Goal: Transaction & Acquisition: Purchase product/service

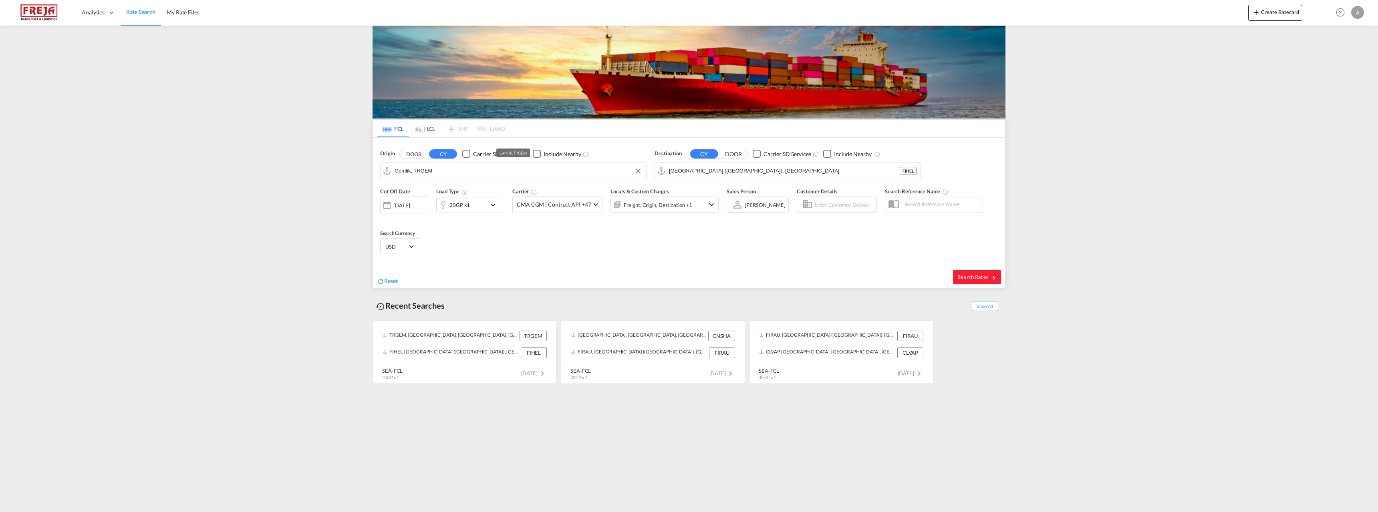
click at [437, 171] on input "Gemlik, TRGEM" at bounding box center [519, 171] width 248 height 12
click at [633, 172] on button "Clear Input" at bounding box center [638, 171] width 12 height 12
type input "[PERSON_NAME]"
click at [403, 171] on input "[PERSON_NAME]" at bounding box center [519, 171] width 248 height 12
click at [424, 193] on div "Raumo ( [GEOGRAPHIC_DATA] ) [GEOGRAPHIC_DATA] FIRAU" at bounding box center [457, 193] width 152 height 24
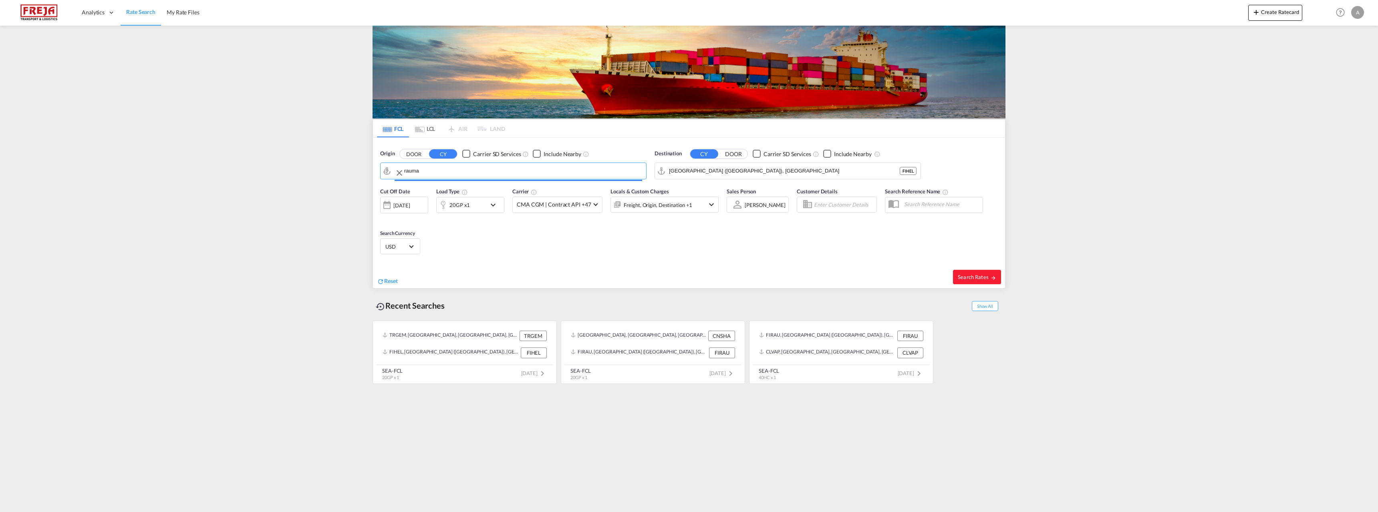
type input "Raumo (Rauma), [GEOGRAPHIC_DATA]"
click at [685, 171] on input "[GEOGRAPHIC_DATA] ([GEOGRAPHIC_DATA]), [GEOGRAPHIC_DATA]" at bounding box center [793, 171] width 248 height 12
click at [699, 169] on input "[GEOGRAPHIC_DATA] ([GEOGRAPHIC_DATA]), [GEOGRAPHIC_DATA]" at bounding box center [793, 171] width 248 height 12
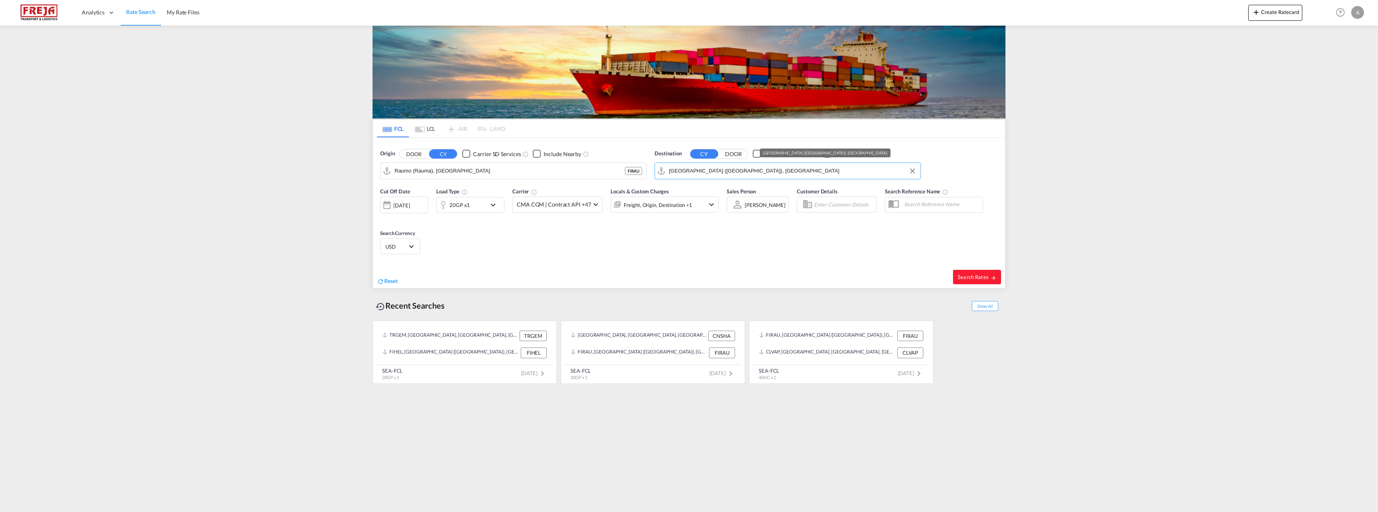
click at [699, 169] on input "[GEOGRAPHIC_DATA] ([GEOGRAPHIC_DATA]), [GEOGRAPHIC_DATA]" at bounding box center [793, 171] width 248 height 12
click at [733, 172] on input "[GEOGRAPHIC_DATA] ([GEOGRAPHIC_DATA]), [GEOGRAPHIC_DATA]" at bounding box center [793, 171] width 248 height 12
drag, startPoint x: 741, startPoint y: 172, endPoint x: 672, endPoint y: 175, distance: 69.8
click at [676, 175] on input "[GEOGRAPHIC_DATA] ([GEOGRAPHIC_DATA]), [GEOGRAPHIC_DATA]" at bounding box center [793, 171] width 248 height 12
type input "H"
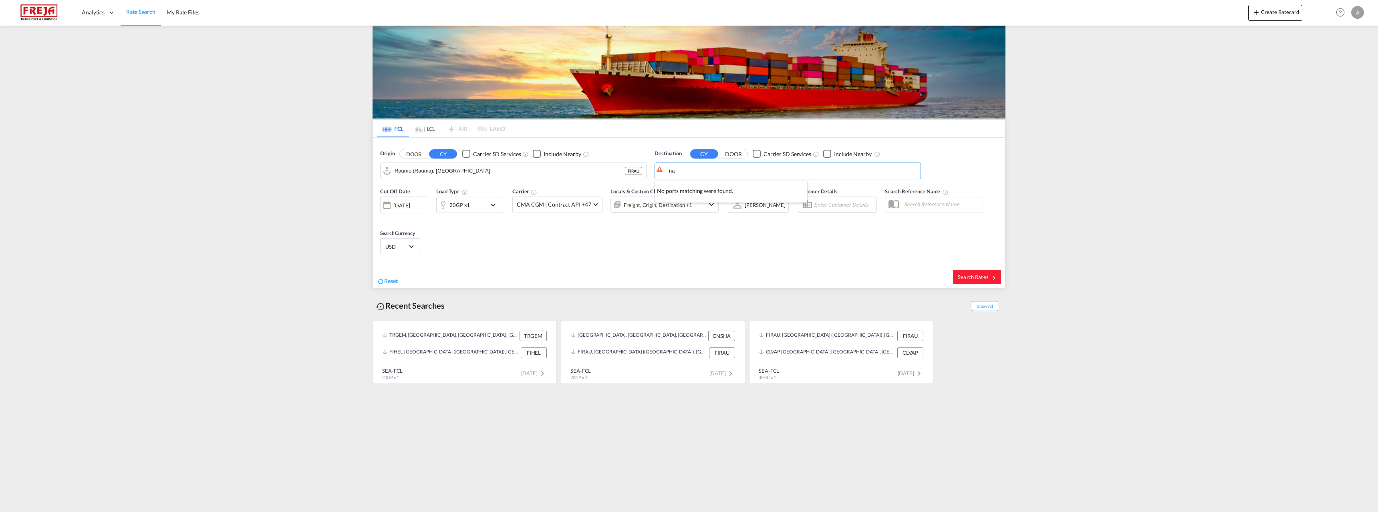
type input "n"
click at [699, 195] on div "Bangk ok [GEOGRAPHIC_DATA] THBKK" at bounding box center [731, 193] width 152 height 24
type input "[GEOGRAPHIC_DATA], THBKK"
click at [970, 273] on button "Search Rates" at bounding box center [977, 277] width 48 height 14
type input "FIRAU to THBKK / [DATE]"
